Goal: Information Seeking & Learning: Learn about a topic

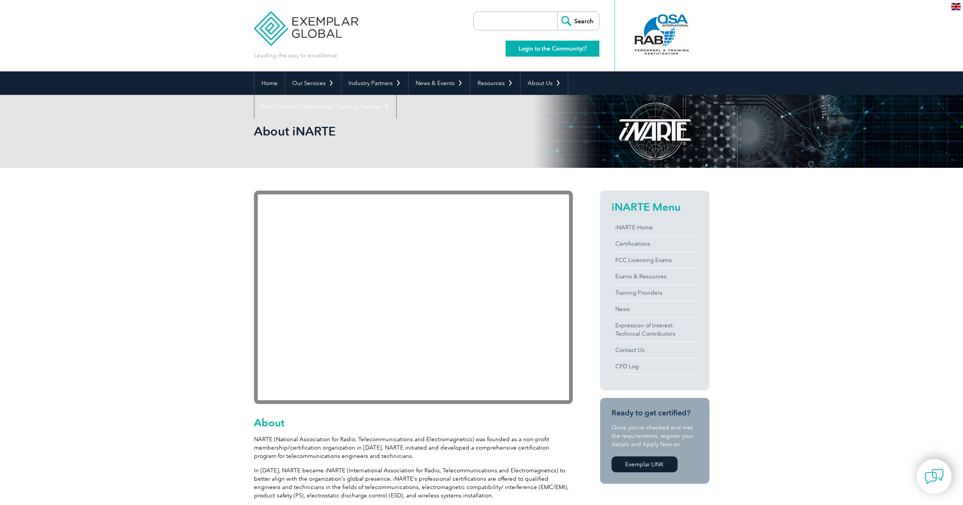
click at [507, 41] on link "Login to the Community" at bounding box center [553, 49] width 94 height 16
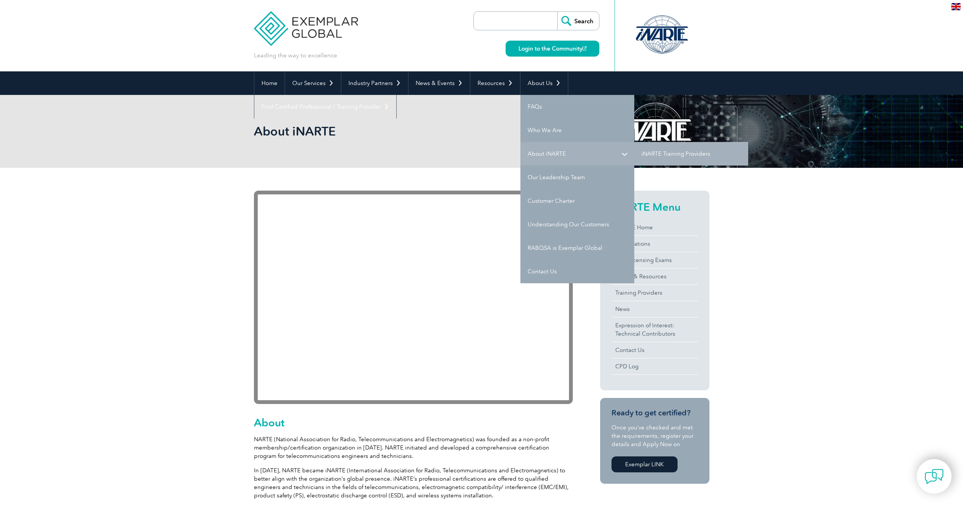
click at [507, 157] on link "About iNARTE" at bounding box center [577, 154] width 114 height 24
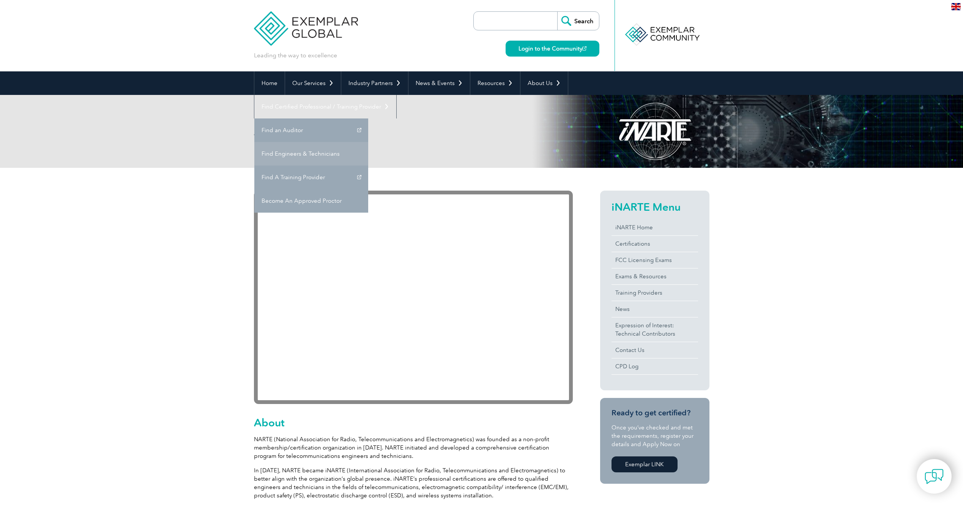
click at [368, 142] on link "Find Engineers & Technicians" at bounding box center [311, 154] width 114 height 24
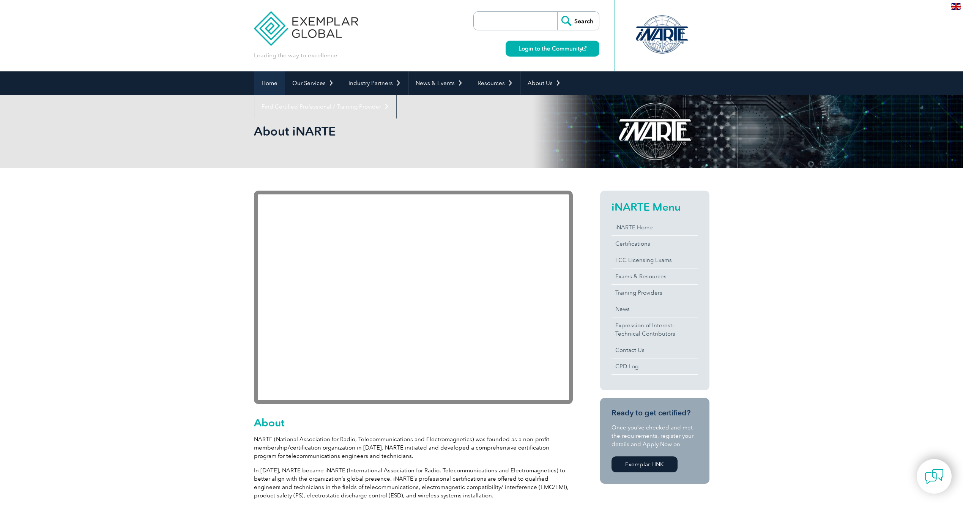
click at [274, 85] on link "Home" at bounding box center [269, 83] width 30 height 24
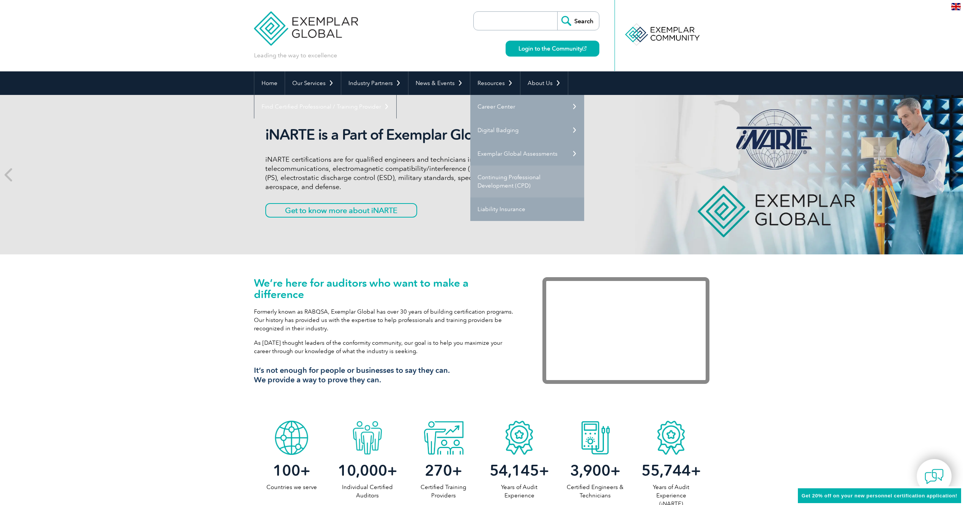
click at [500, 187] on link "Continuing Professional Development (CPD)" at bounding box center [527, 181] width 114 height 32
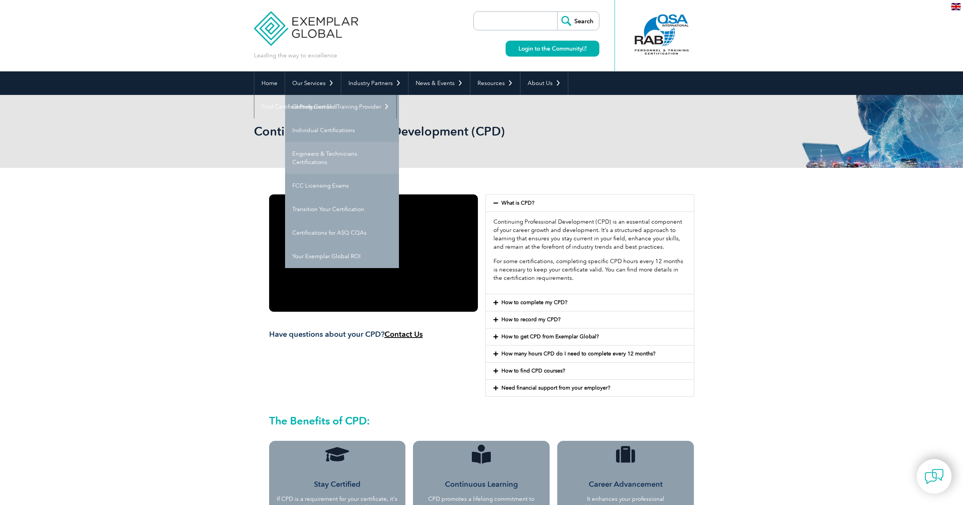
click at [351, 151] on link "Engineers & Technicians Certifications" at bounding box center [342, 158] width 114 height 32
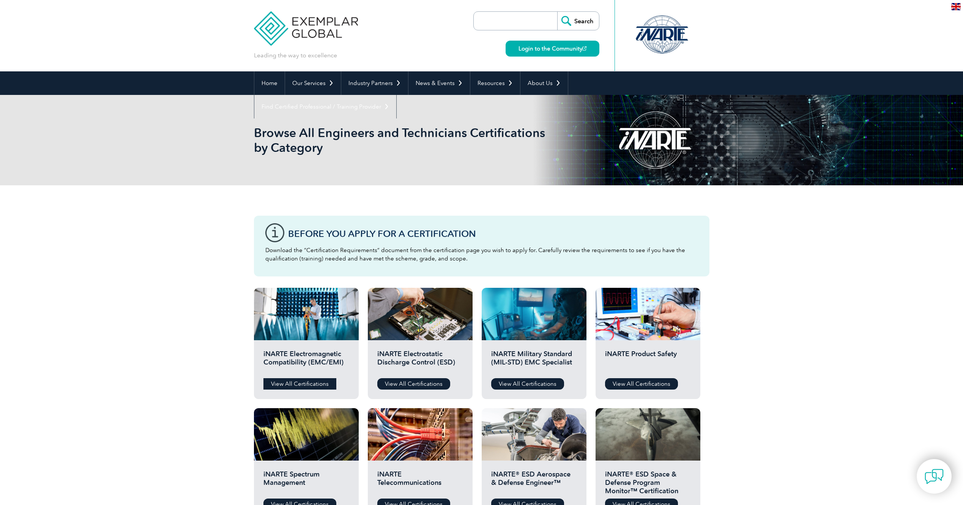
click at [308, 384] on link "View All Certifications" at bounding box center [299, 383] width 73 height 11
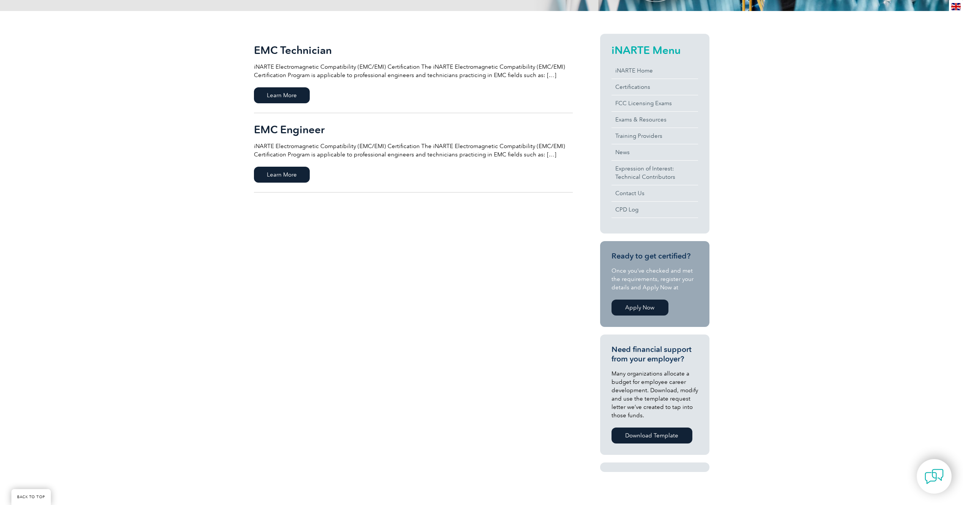
scroll to position [190, 0]
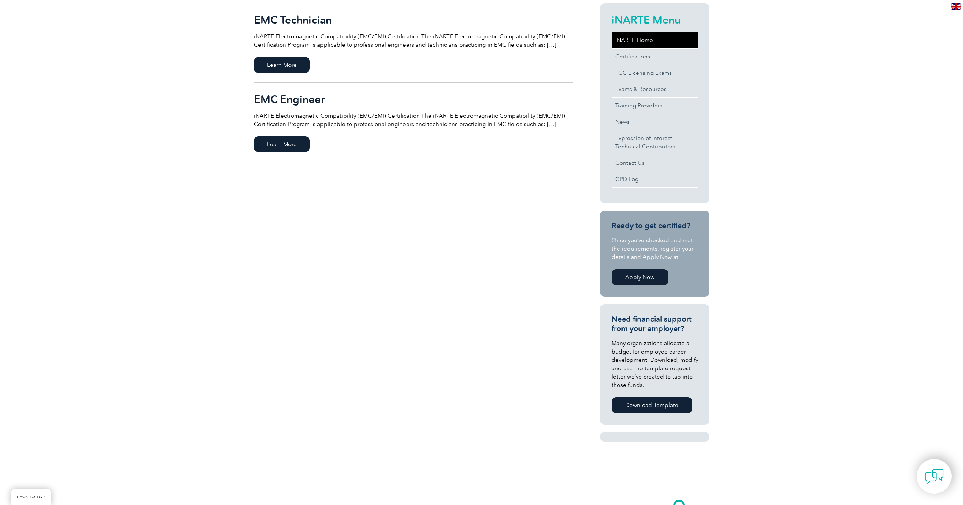
click at [645, 43] on link "iNARTE Home" at bounding box center [654, 40] width 87 height 16
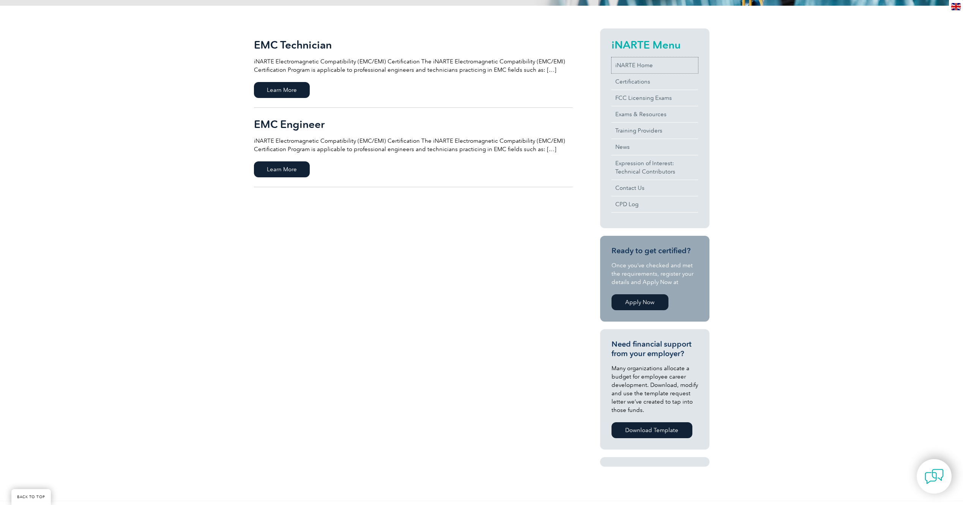
scroll to position [152, 0]
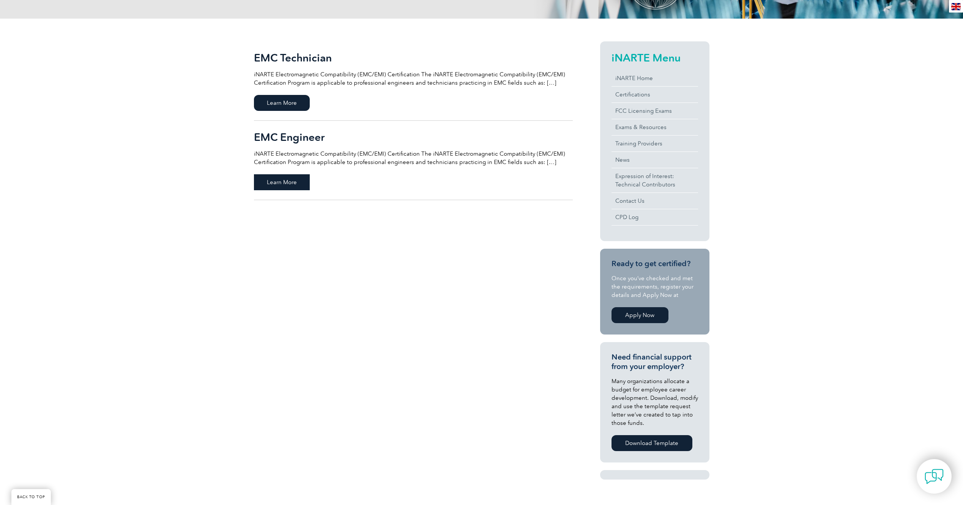
click at [283, 178] on span "Learn More" at bounding box center [282, 182] width 56 height 16
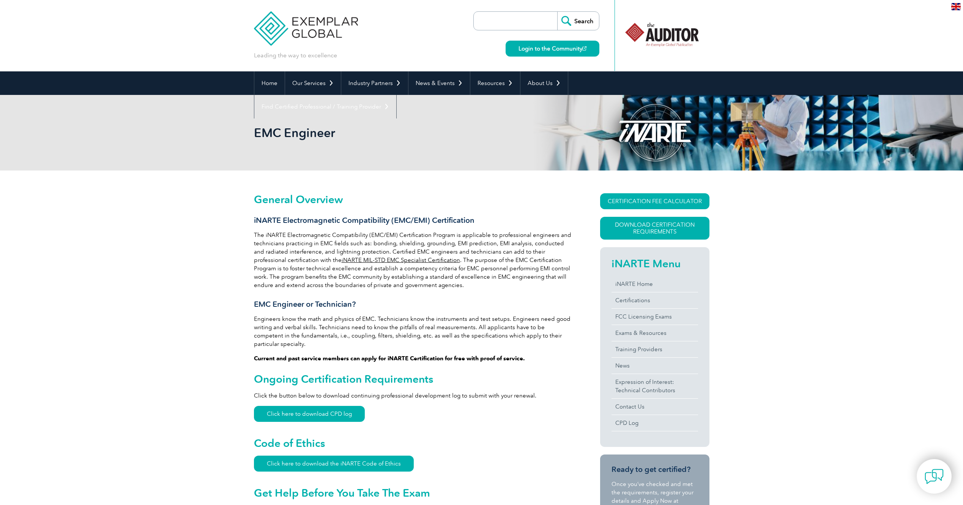
click at [661, 40] on div at bounding box center [662, 35] width 76 height 42
